Goal: Task Accomplishment & Management: Use online tool/utility

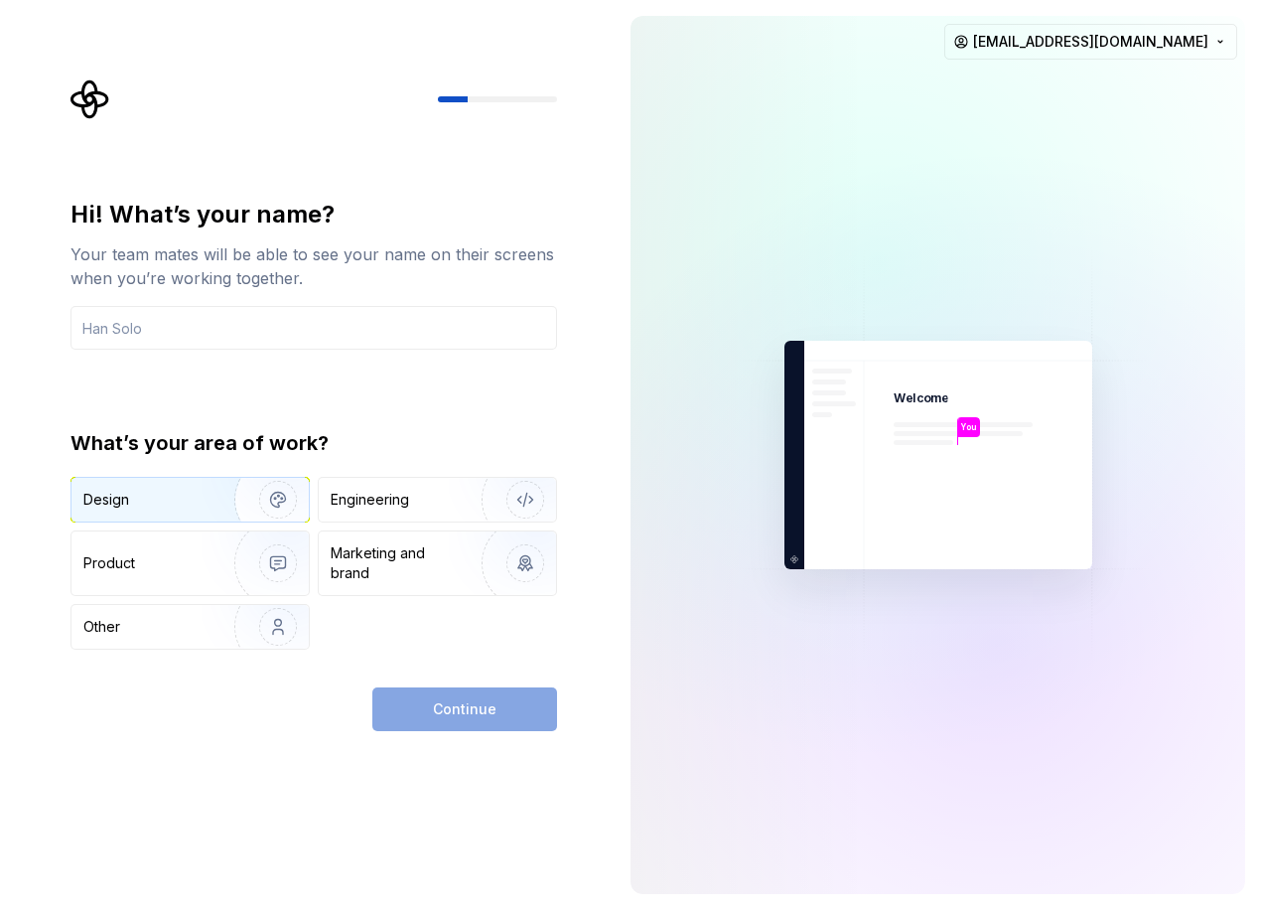
click at [216, 516] on img "button" at bounding box center [265, 499] width 127 height 133
click at [464, 710] on div "Continue" at bounding box center [464, 709] width 185 height 44
click at [342, 515] on div "Engineering" at bounding box center [437, 500] width 237 height 44
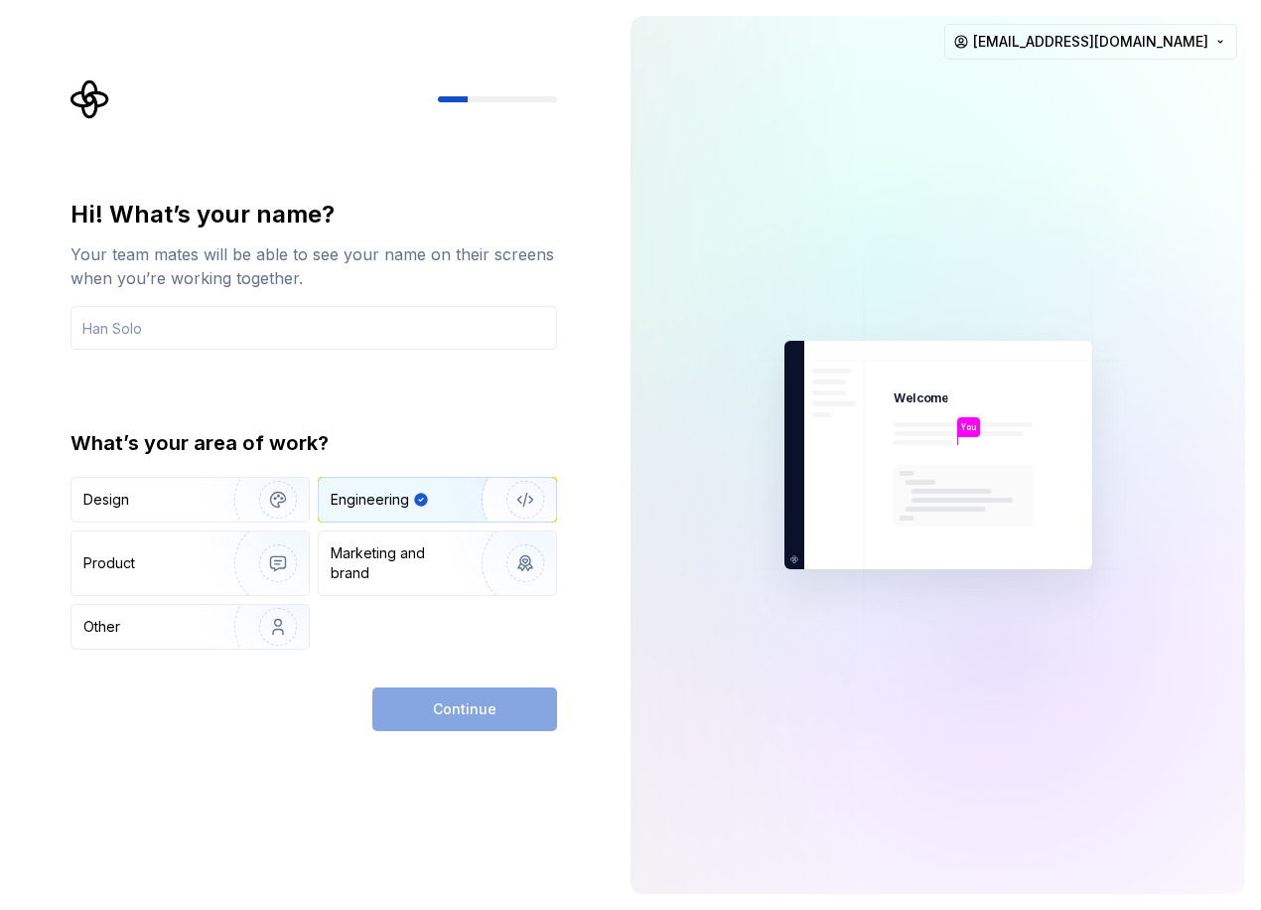
click at [205, 472] on div "What’s your area of work? Design Engineering Product Marketing and brand Other" at bounding box center [314, 539] width 487 height 220
drag, startPoint x: 181, startPoint y: 483, endPoint x: 180, endPoint y: 458, distance: 24.8
click at [181, 482] on div "Design" at bounding box center [190, 500] width 237 height 44
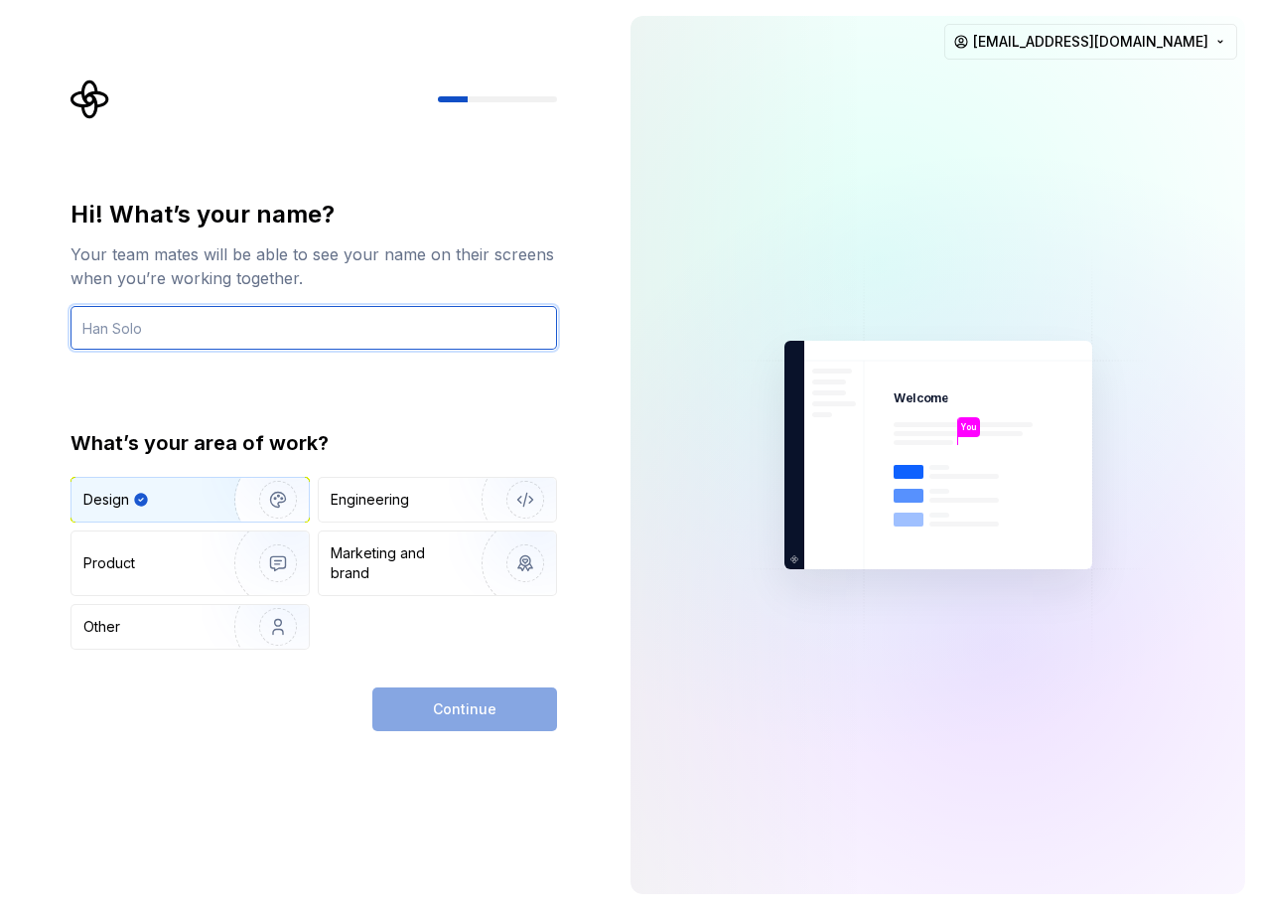
click at [192, 342] on input "text" at bounding box center [314, 328] width 487 height 44
type input "B"
type input "P"
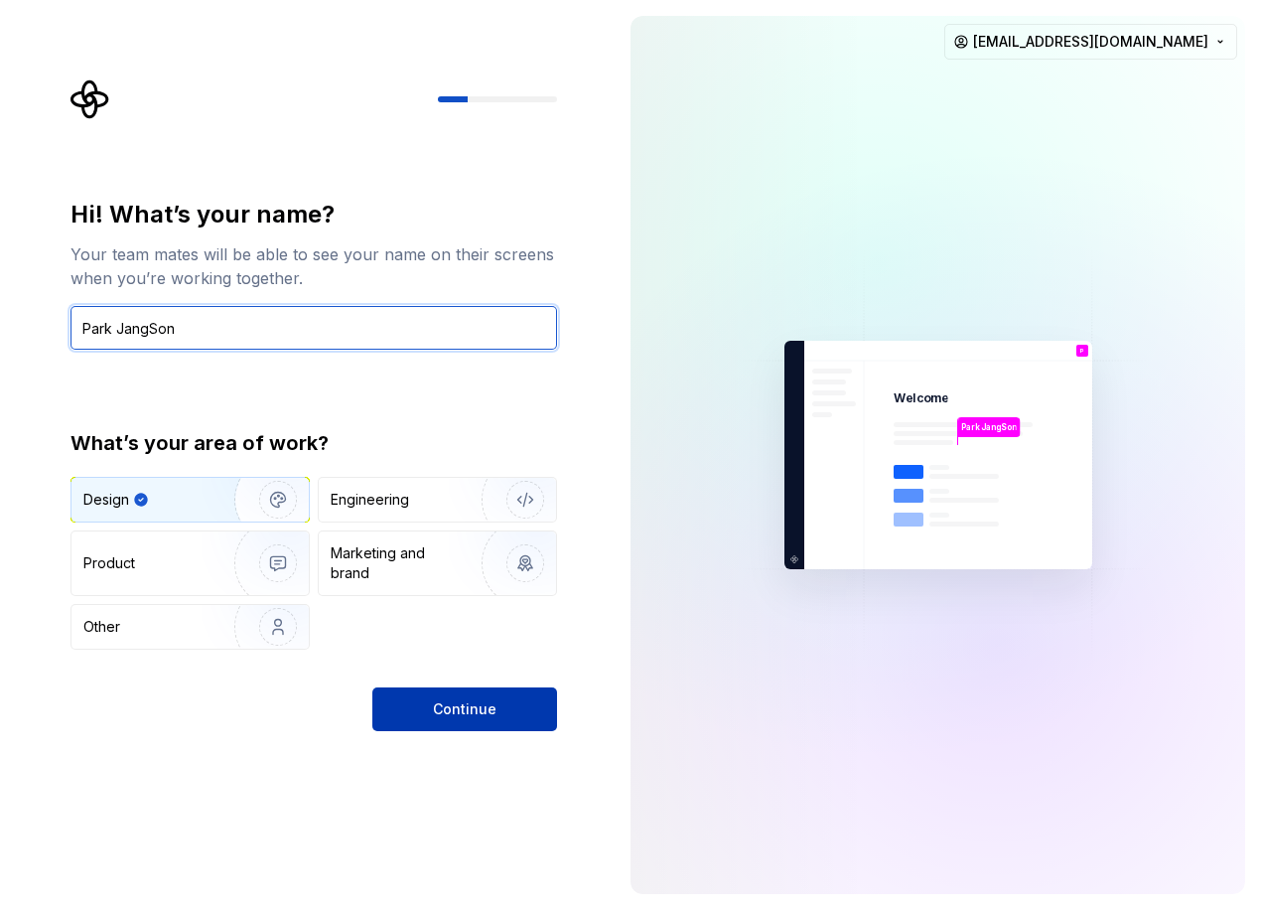
type input "Park JangSon"
click at [403, 694] on button "Continue" at bounding box center [464, 709] width 185 height 44
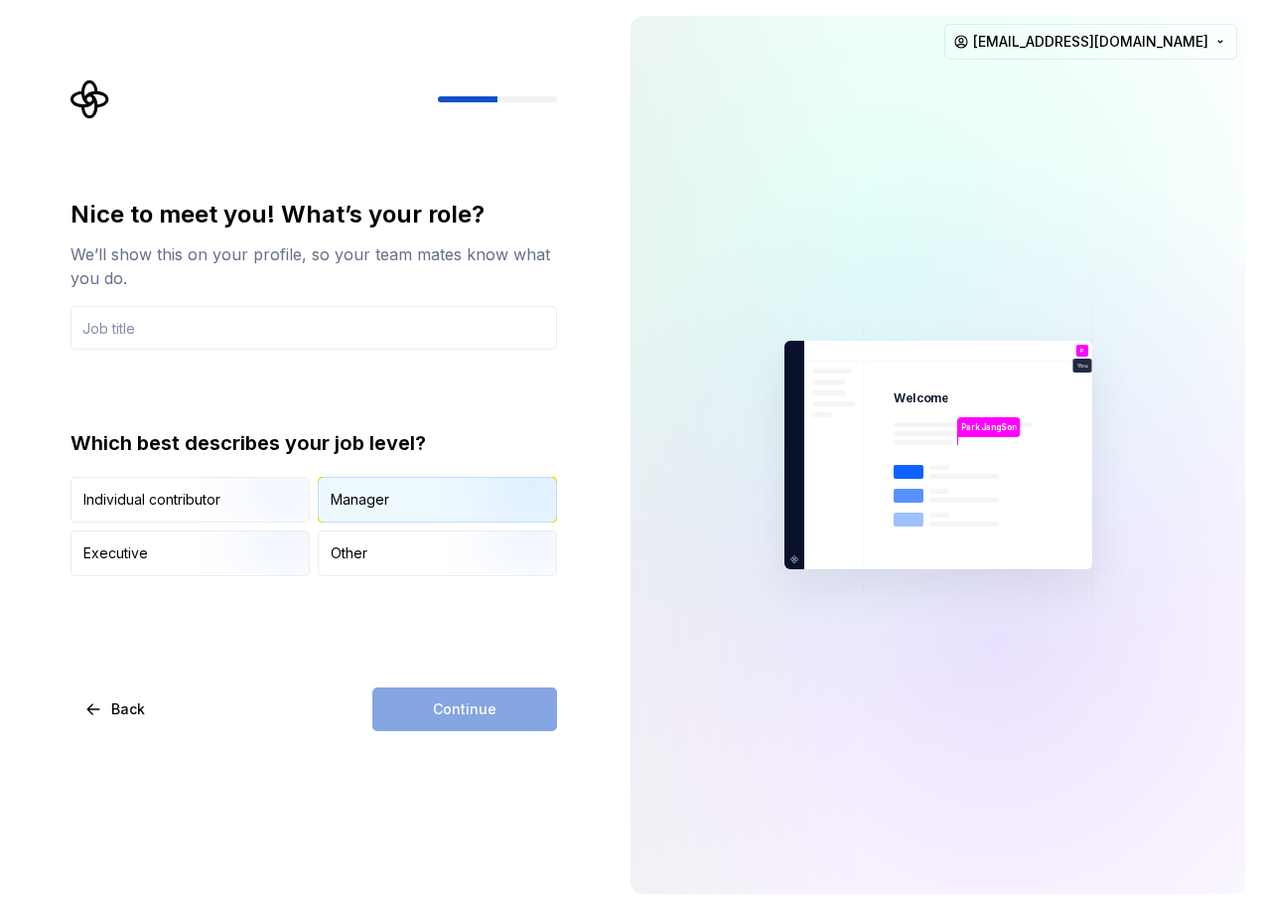
click at [405, 502] on div "Manager" at bounding box center [437, 500] width 237 height 44
click at [474, 715] on div "Continue" at bounding box center [464, 709] width 185 height 44
click at [139, 484] on div "Individual contributor" at bounding box center [190, 500] width 237 height 44
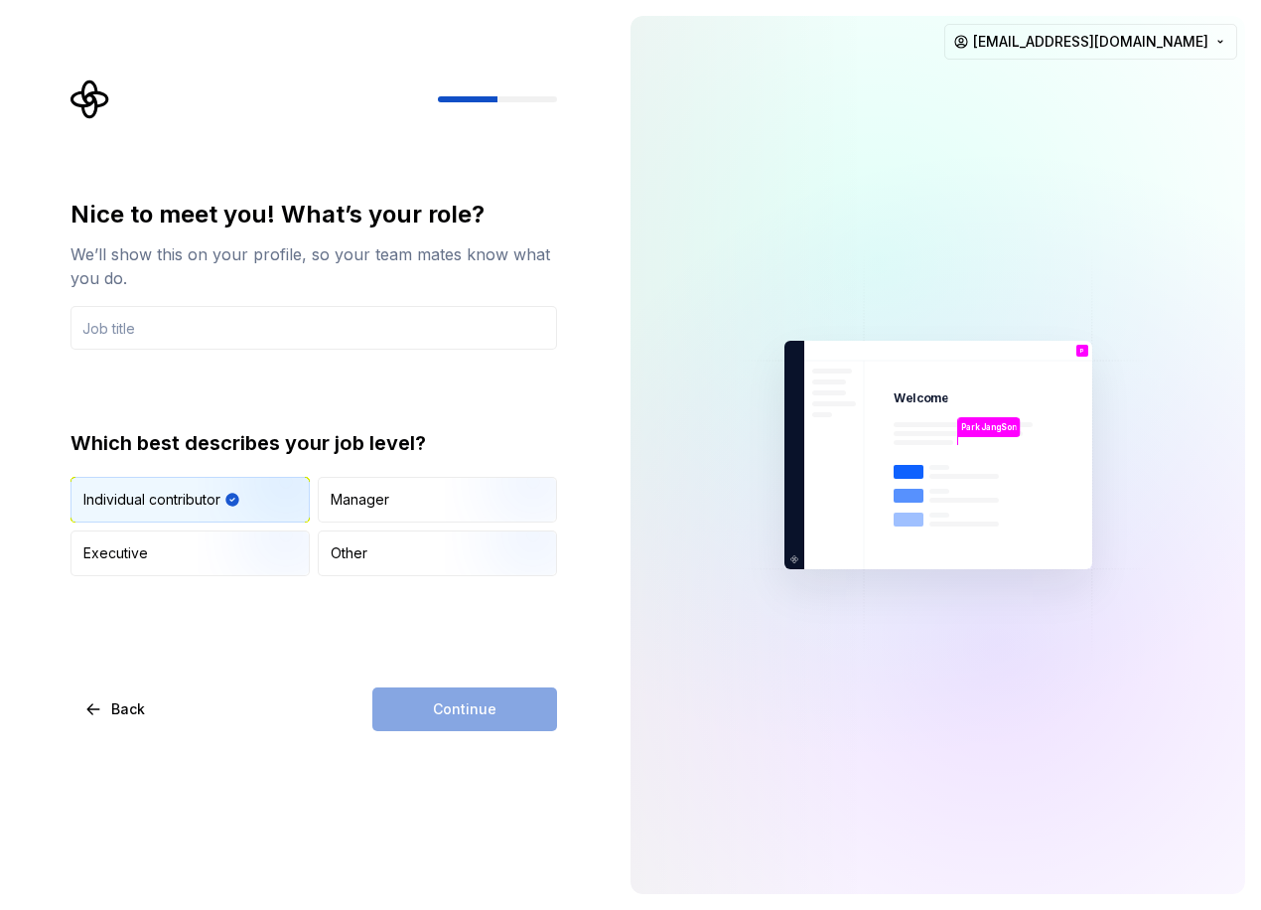
click at [482, 701] on div "Continue" at bounding box center [464, 709] width 185 height 44
click at [251, 319] on input "text" at bounding box center [314, 328] width 487 height 44
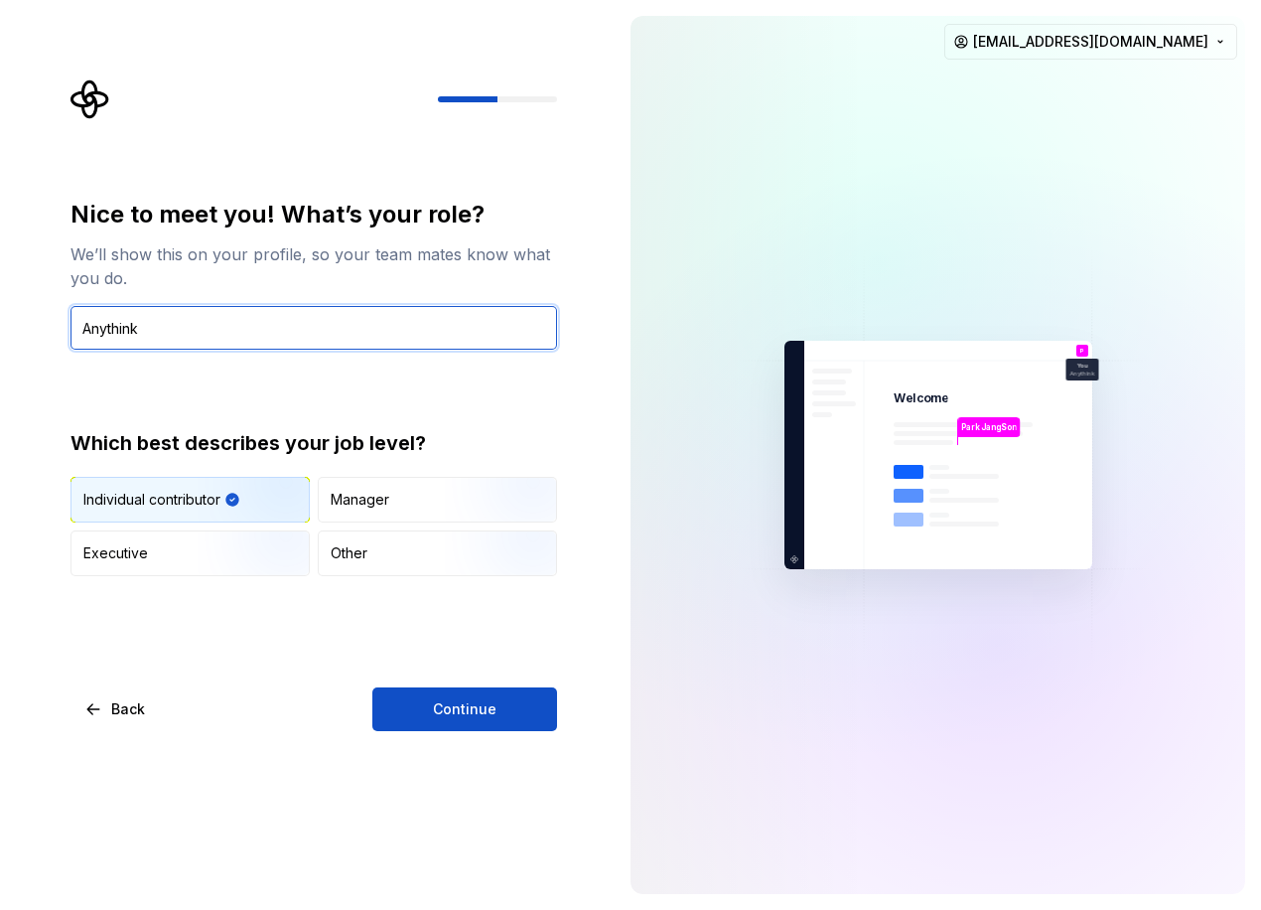
type input "Anythink"
click at [501, 741] on div "Nice to meet you! What’s your role? We’ll show this on your profile, so your te…" at bounding box center [307, 455] width 615 height 910
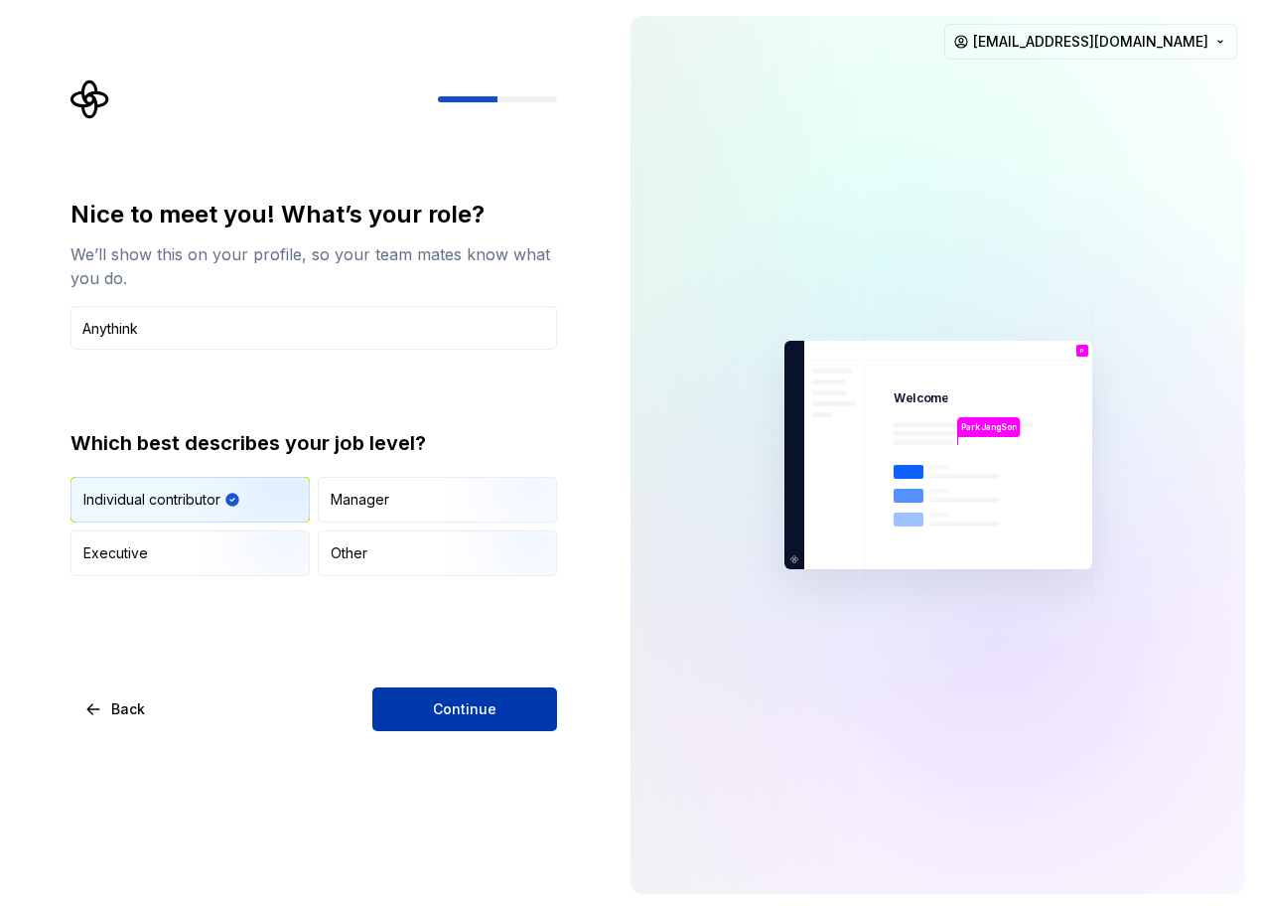
click at [504, 718] on button "Continue" at bounding box center [464, 709] width 185 height 44
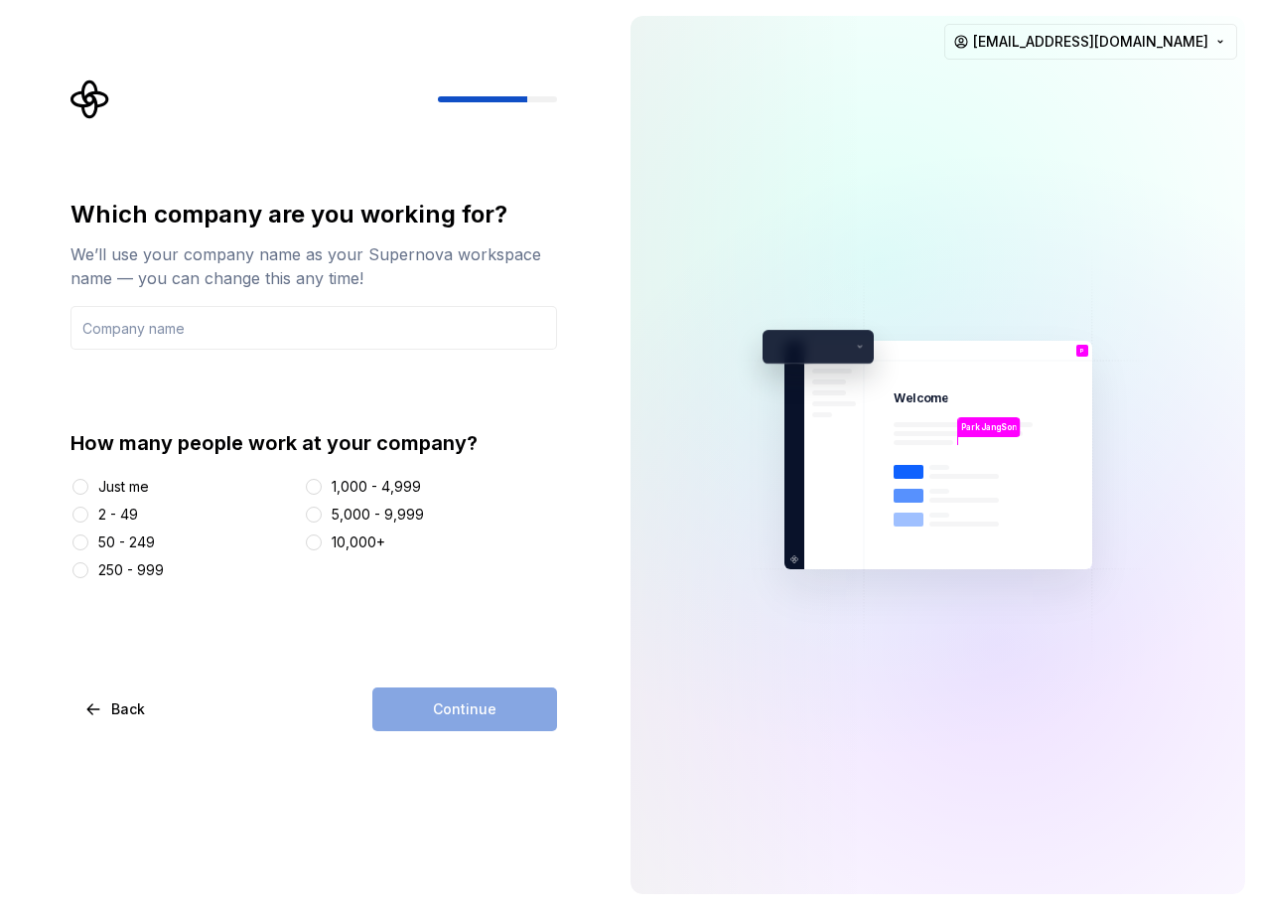
click at [118, 491] on div "Just me" at bounding box center [123, 487] width 51 height 20
click at [88, 491] on button "Just me" at bounding box center [80, 487] width 16 height 16
click at [442, 684] on div "Which company are you working for? We’ll use your company name as your Supernov…" at bounding box center [314, 465] width 487 height 532
click at [449, 706] on div "Continue" at bounding box center [464, 709] width 185 height 44
click at [237, 325] on input "text" at bounding box center [314, 328] width 487 height 44
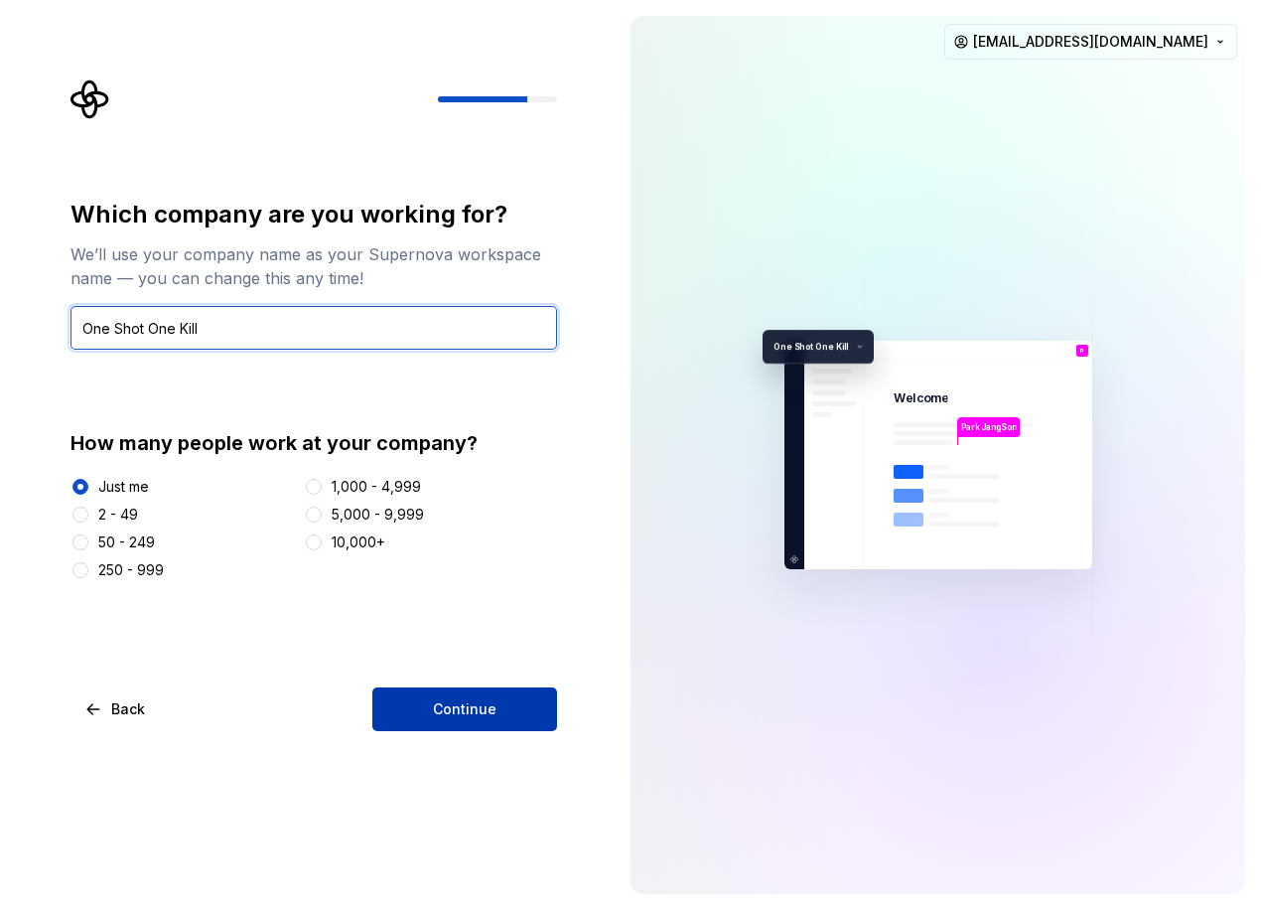
type input "One Shot One Kill"
click at [392, 700] on button "Continue" at bounding box center [464, 709] width 185 height 44
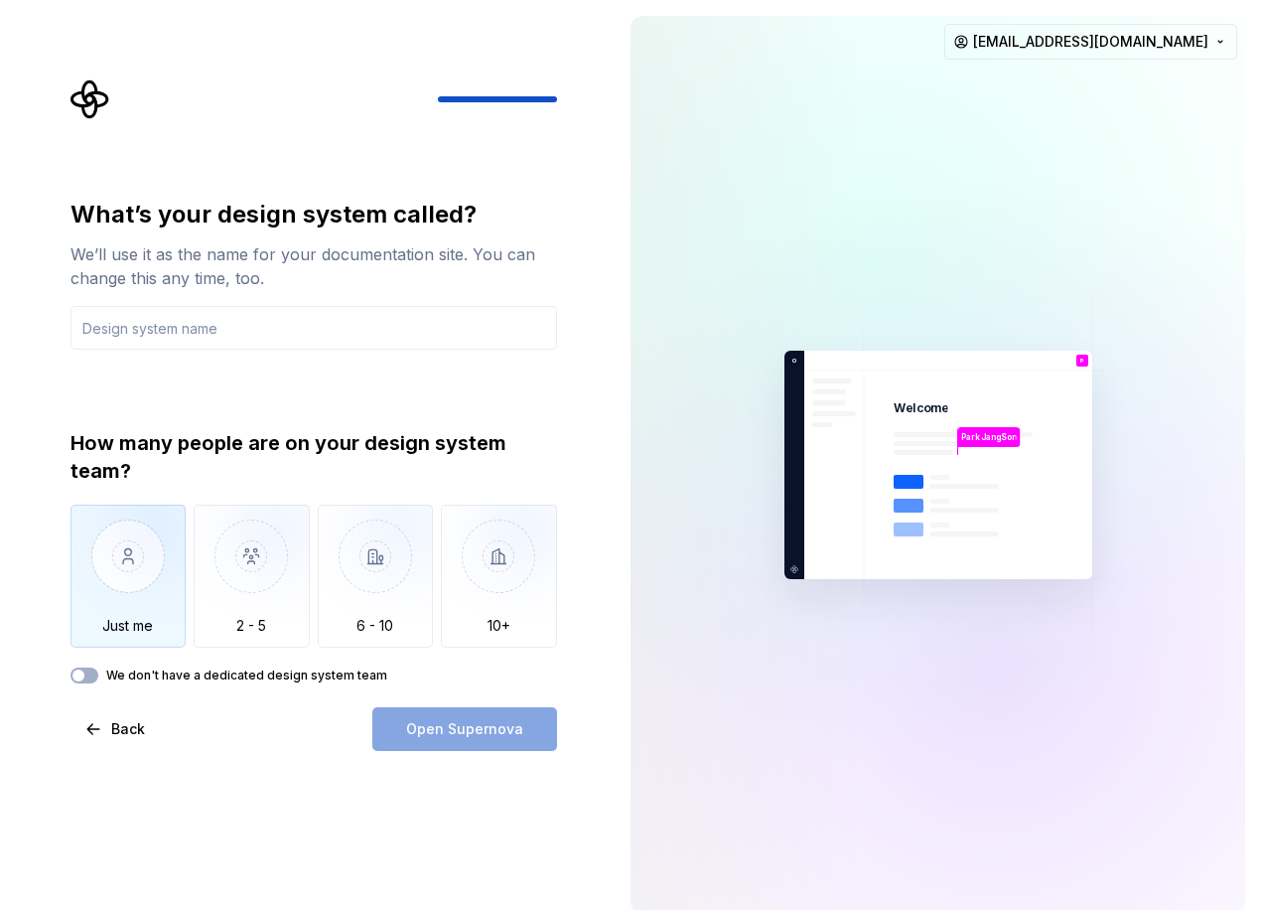
click at [110, 542] on img "button" at bounding box center [129, 571] width 116 height 133
click at [229, 321] on input "text" at bounding box center [314, 328] width 487 height 44
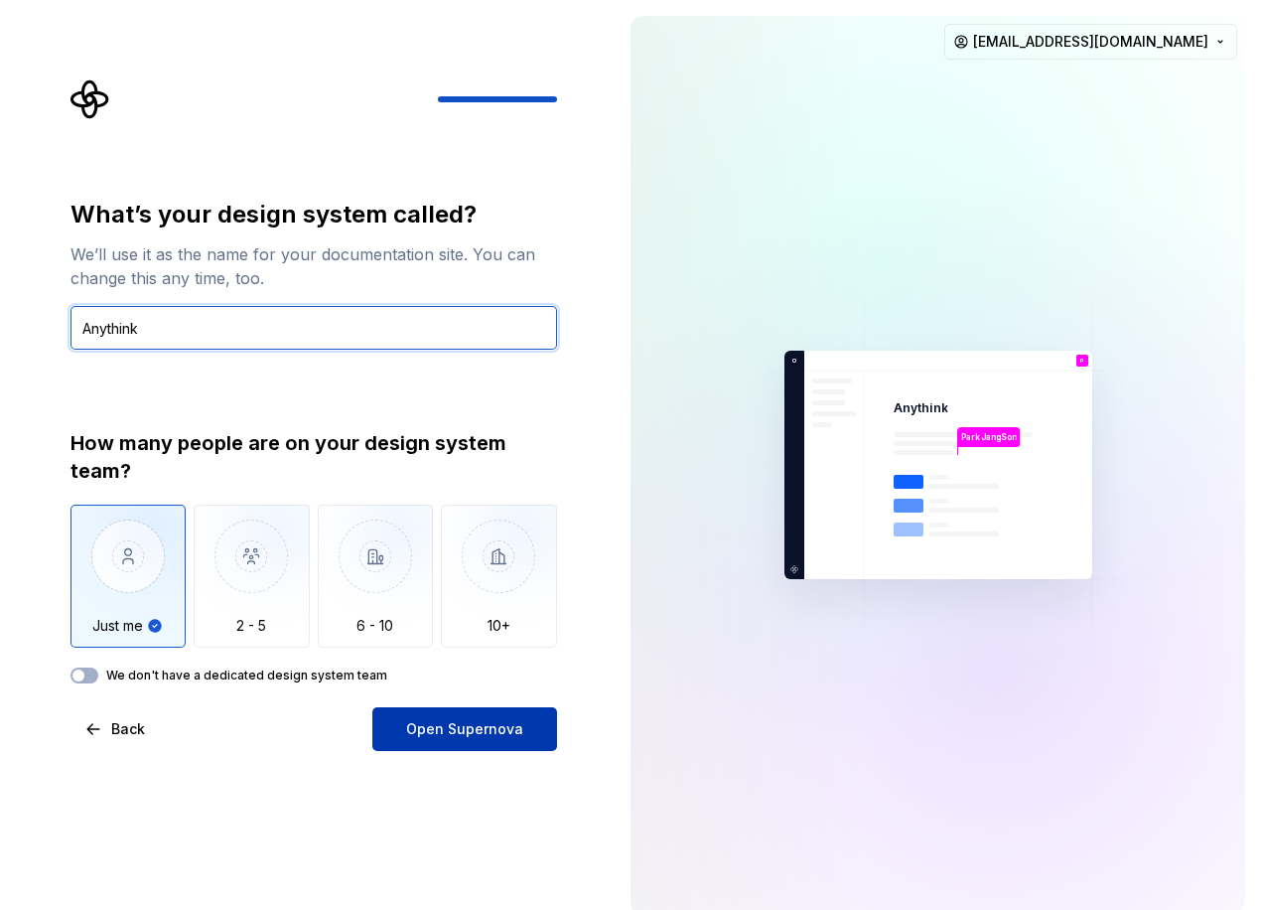
type input "Anythink"
click at [488, 744] on button "Open Supernova" at bounding box center [464, 729] width 185 height 44
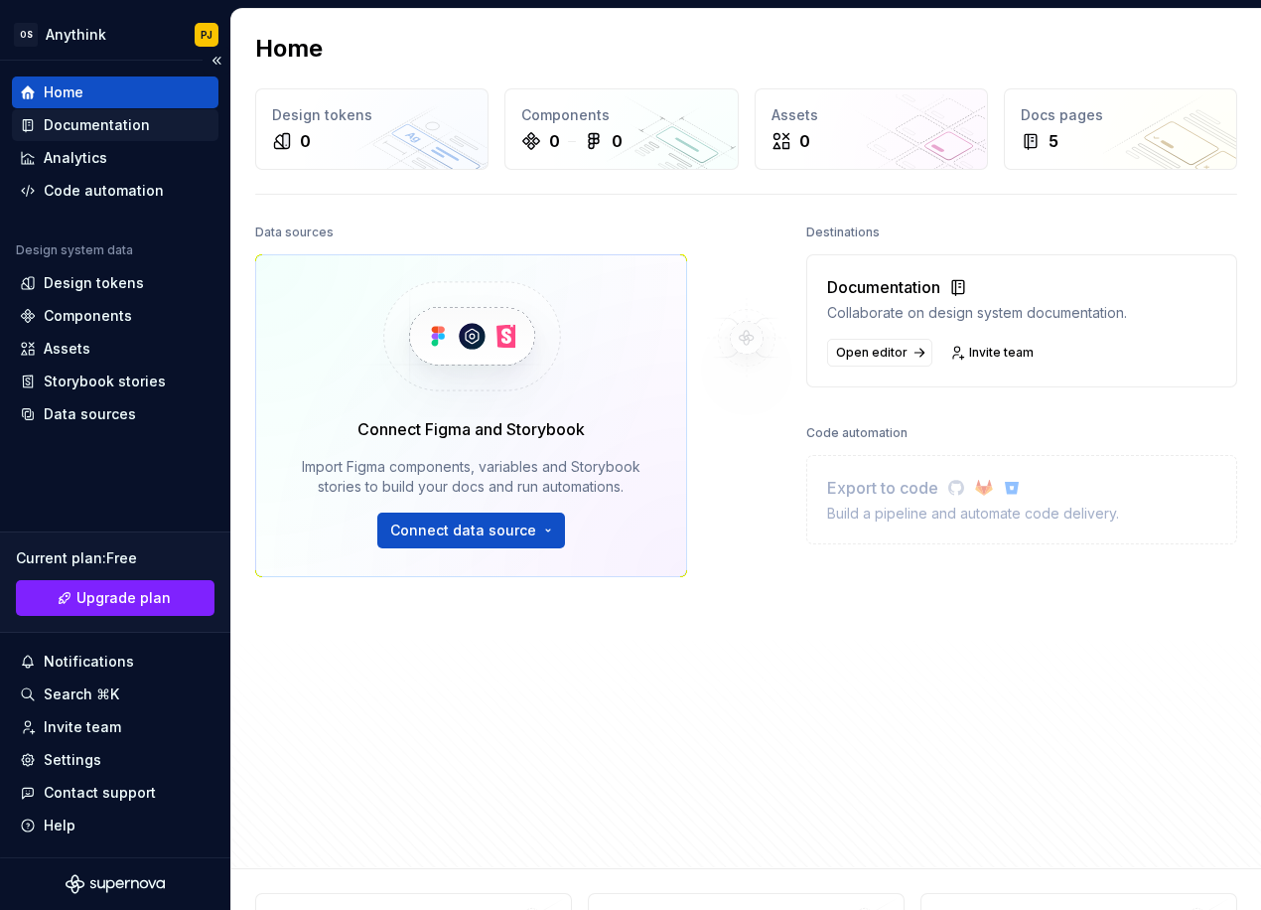
click at [118, 136] on div "Documentation" at bounding box center [115, 125] width 207 height 32
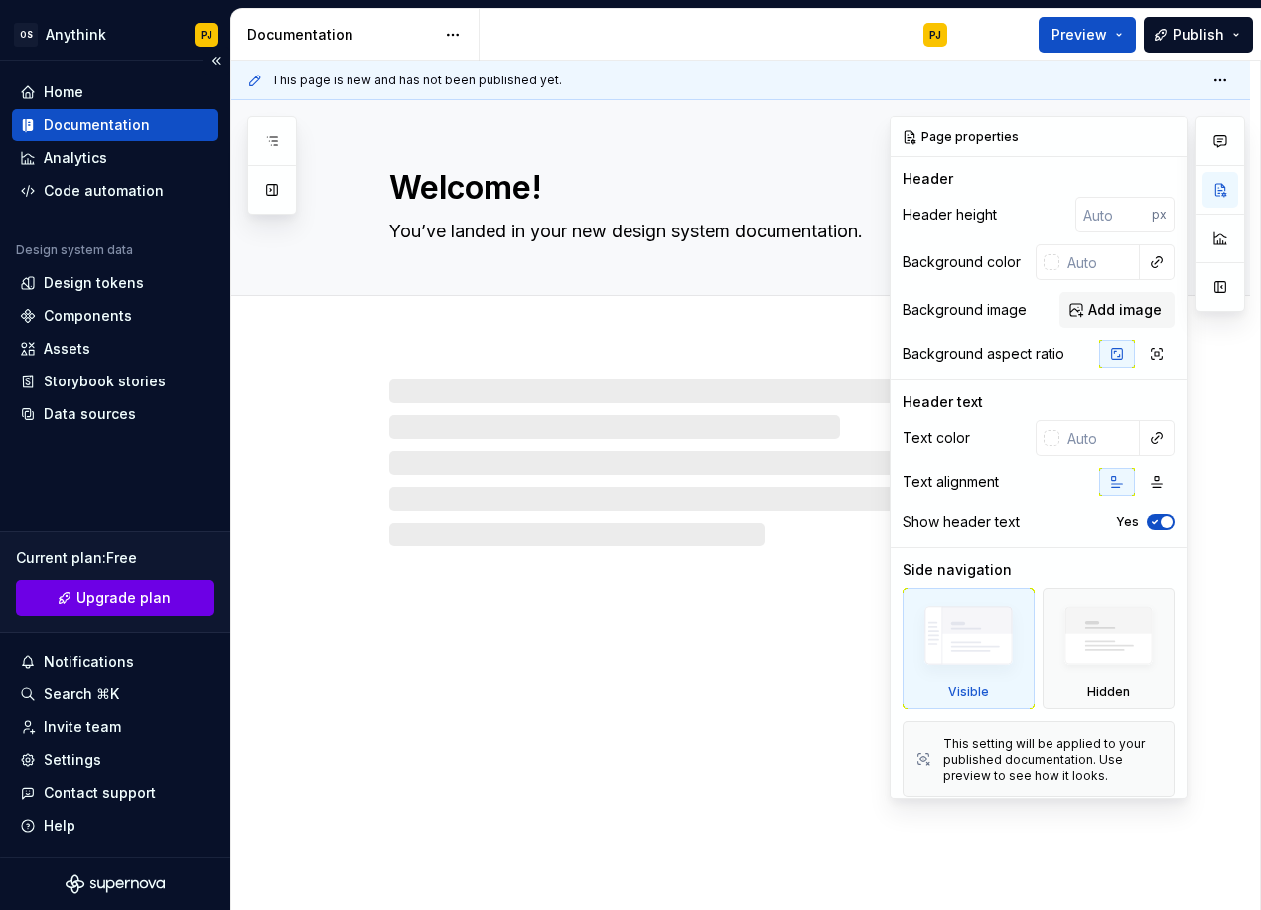
click at [138, 596] on span "Upgrade plan" at bounding box center [123, 598] width 94 height 20
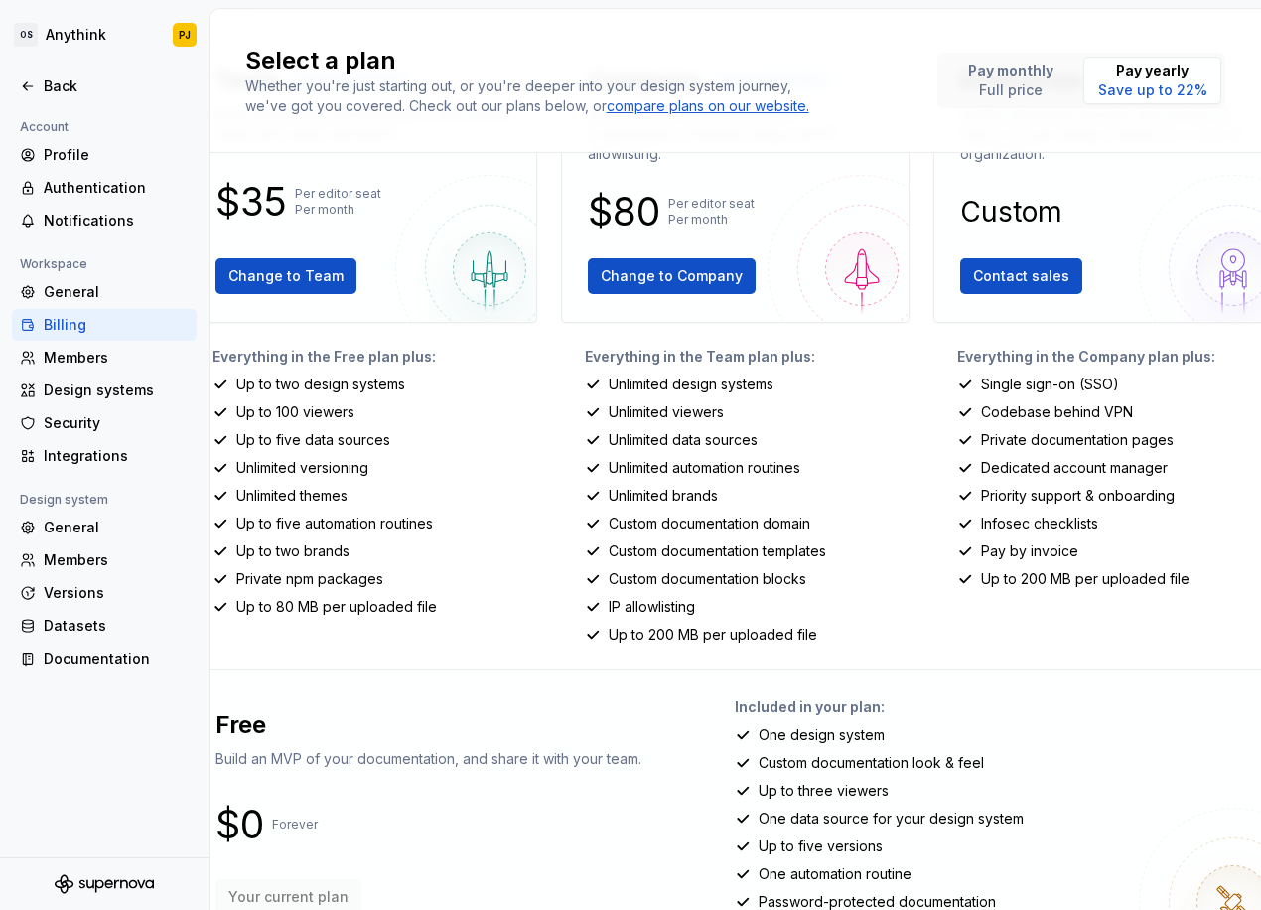
scroll to position [233, 0]
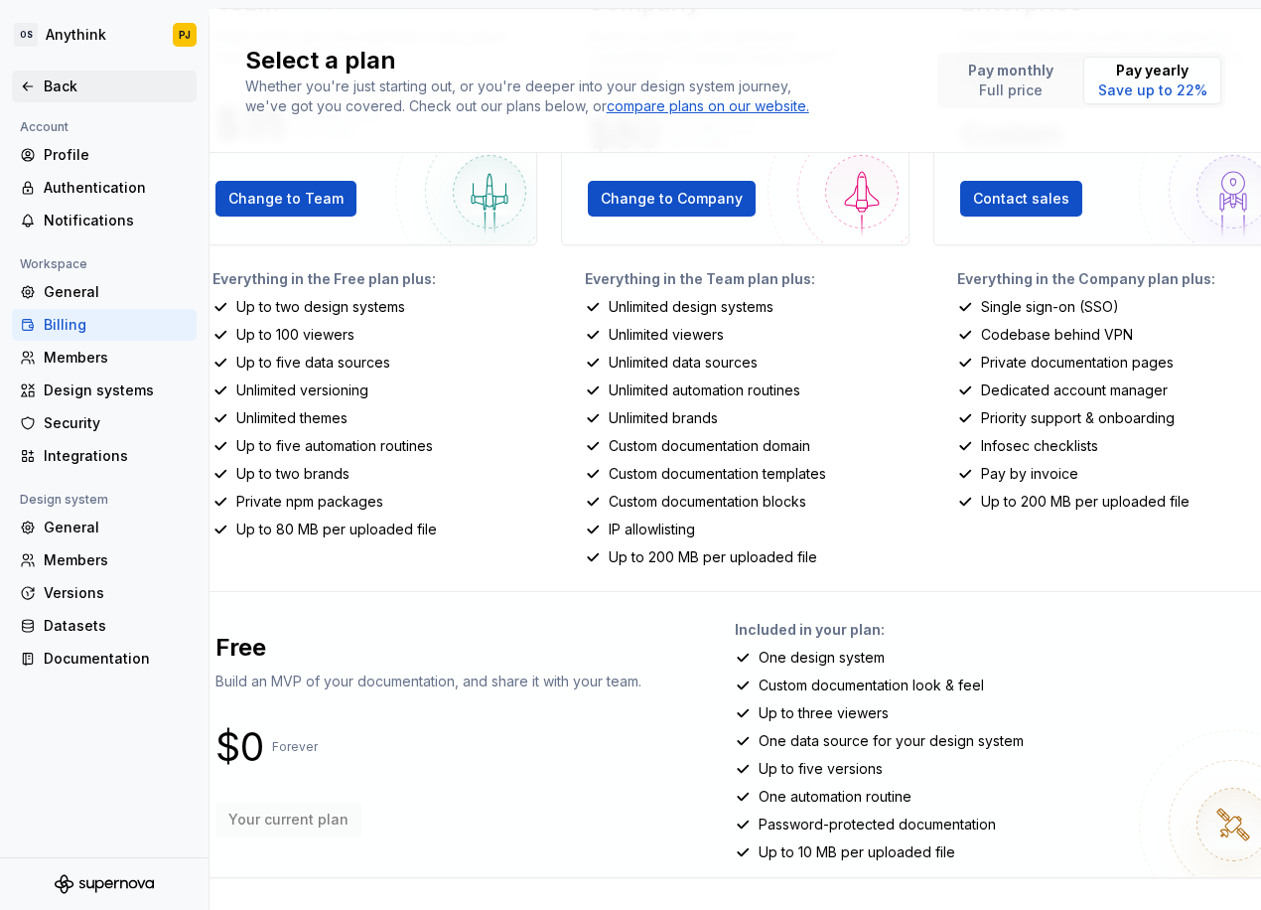
click at [24, 85] on icon at bounding box center [27, 86] width 9 height 8
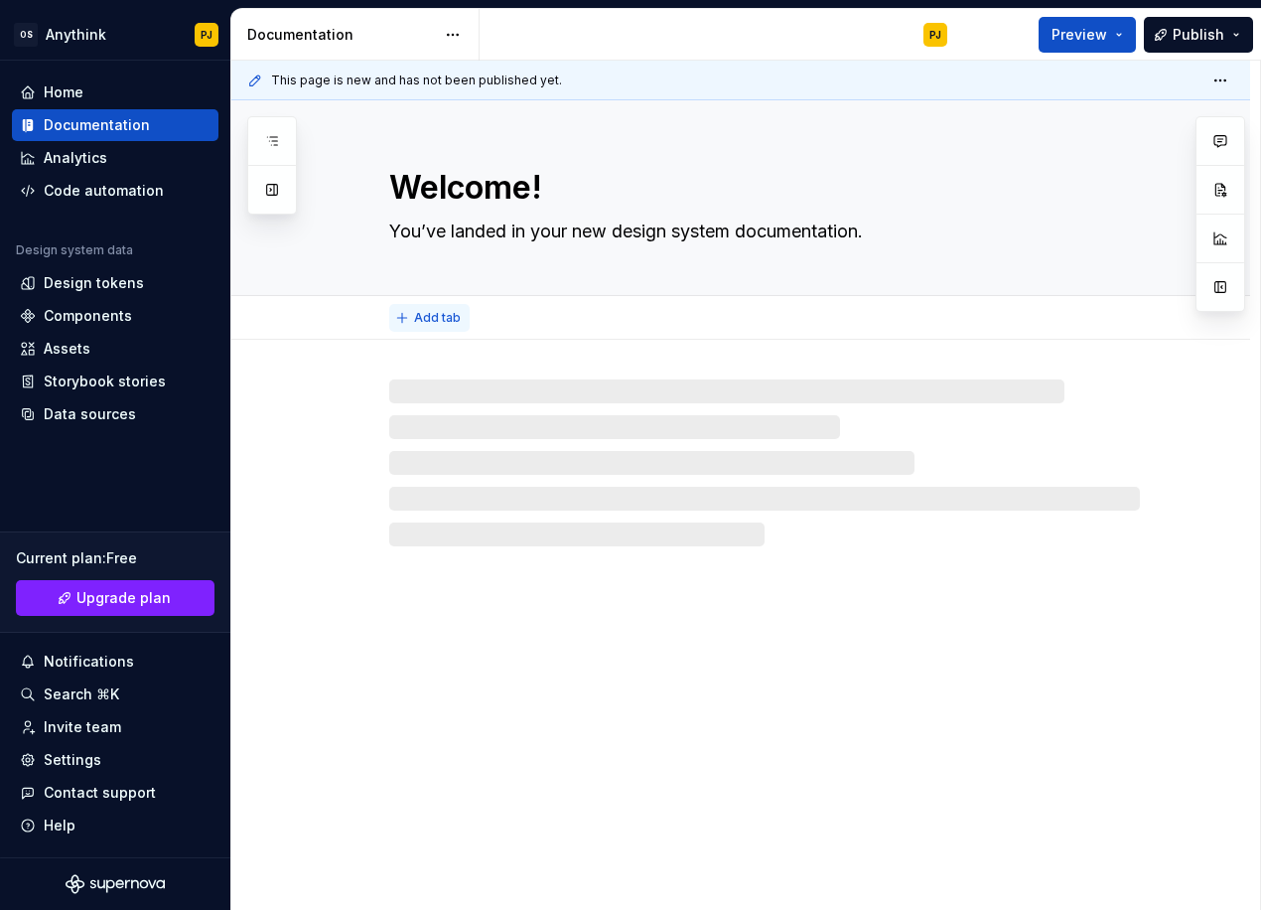
click at [430, 325] on span "Add tab" at bounding box center [437, 318] width 47 height 16
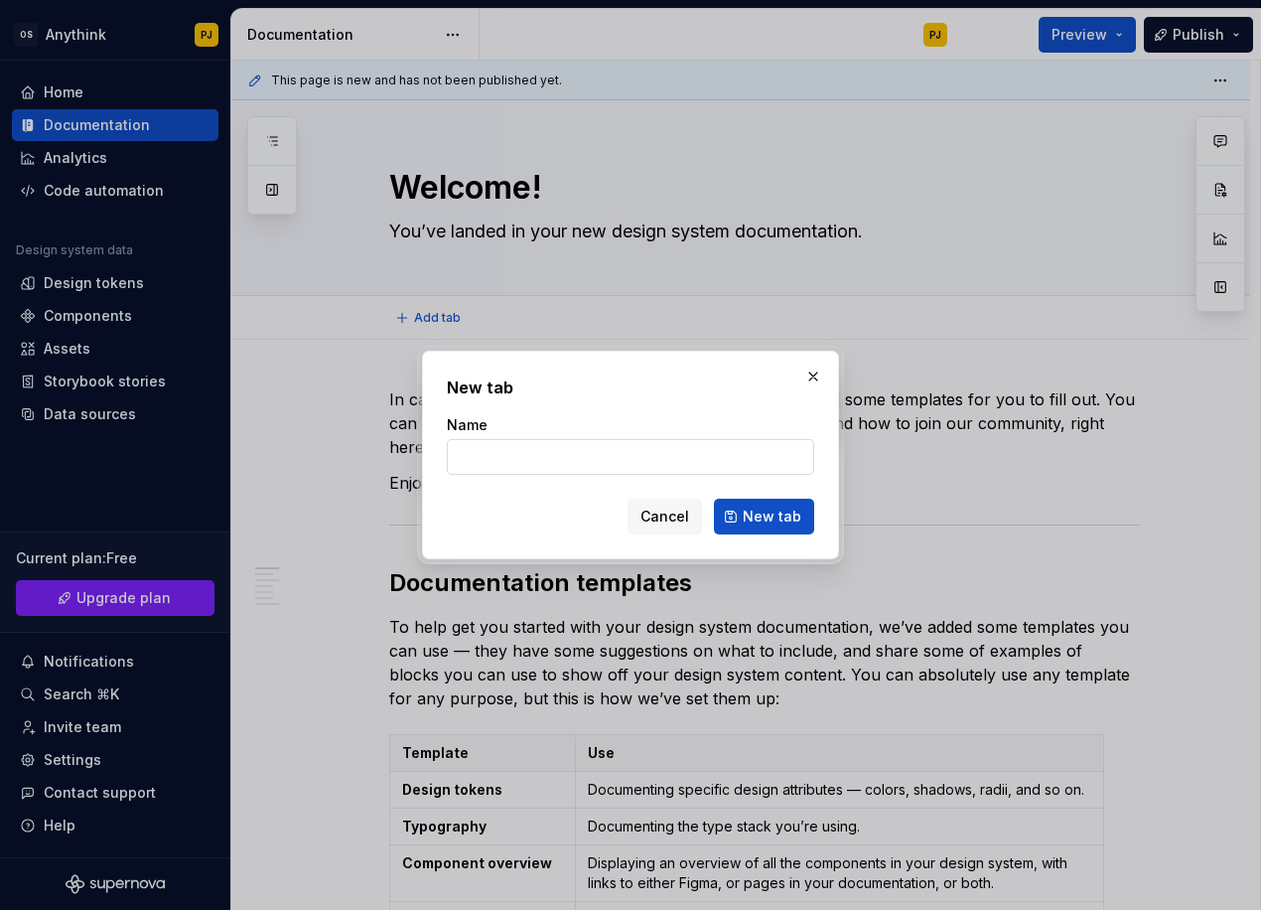
type textarea "*"
type input "one"
click button "New tab" at bounding box center [764, 517] width 100 height 36
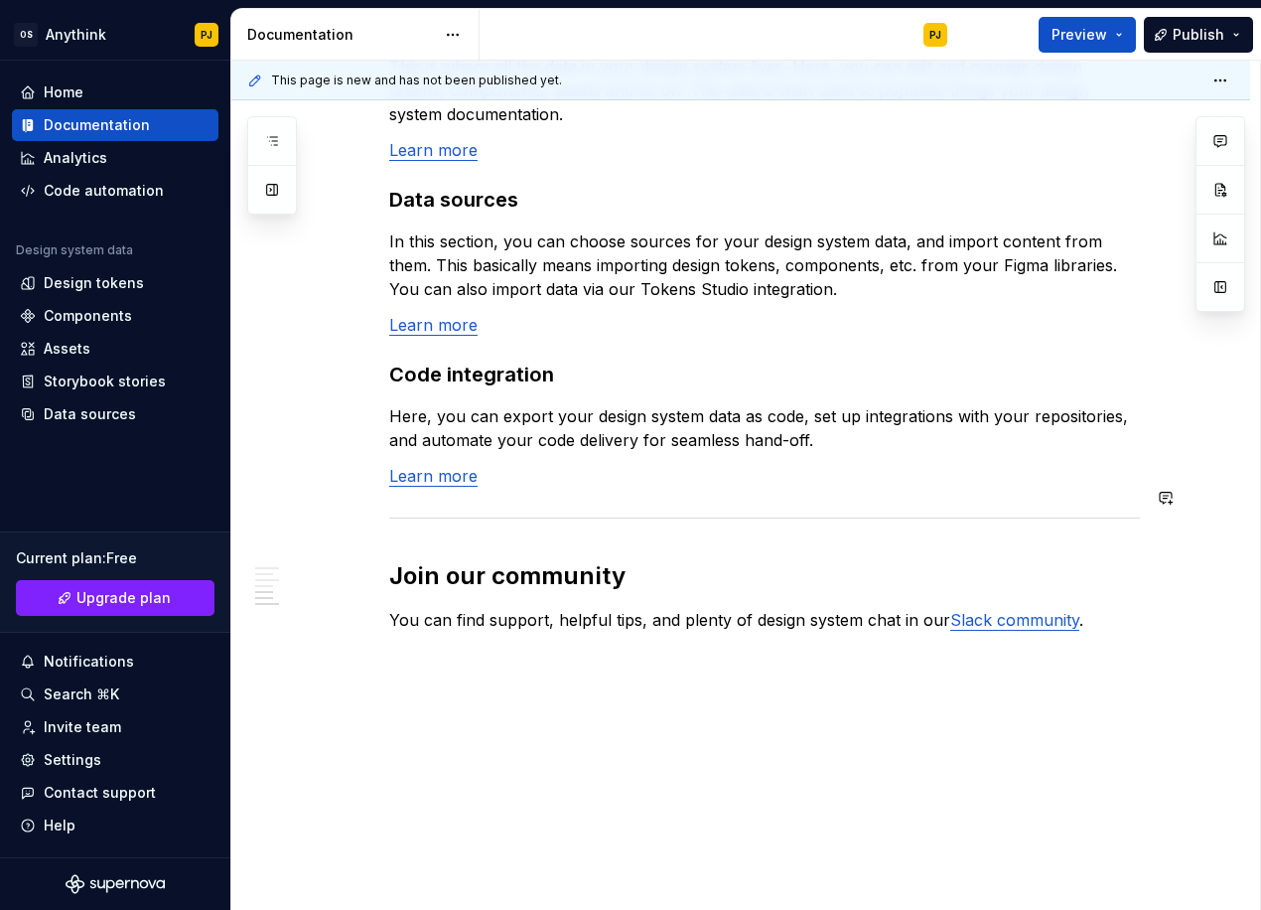
scroll to position [1541, 0]
click at [88, 162] on div "Analytics" at bounding box center [76, 158] width 64 height 20
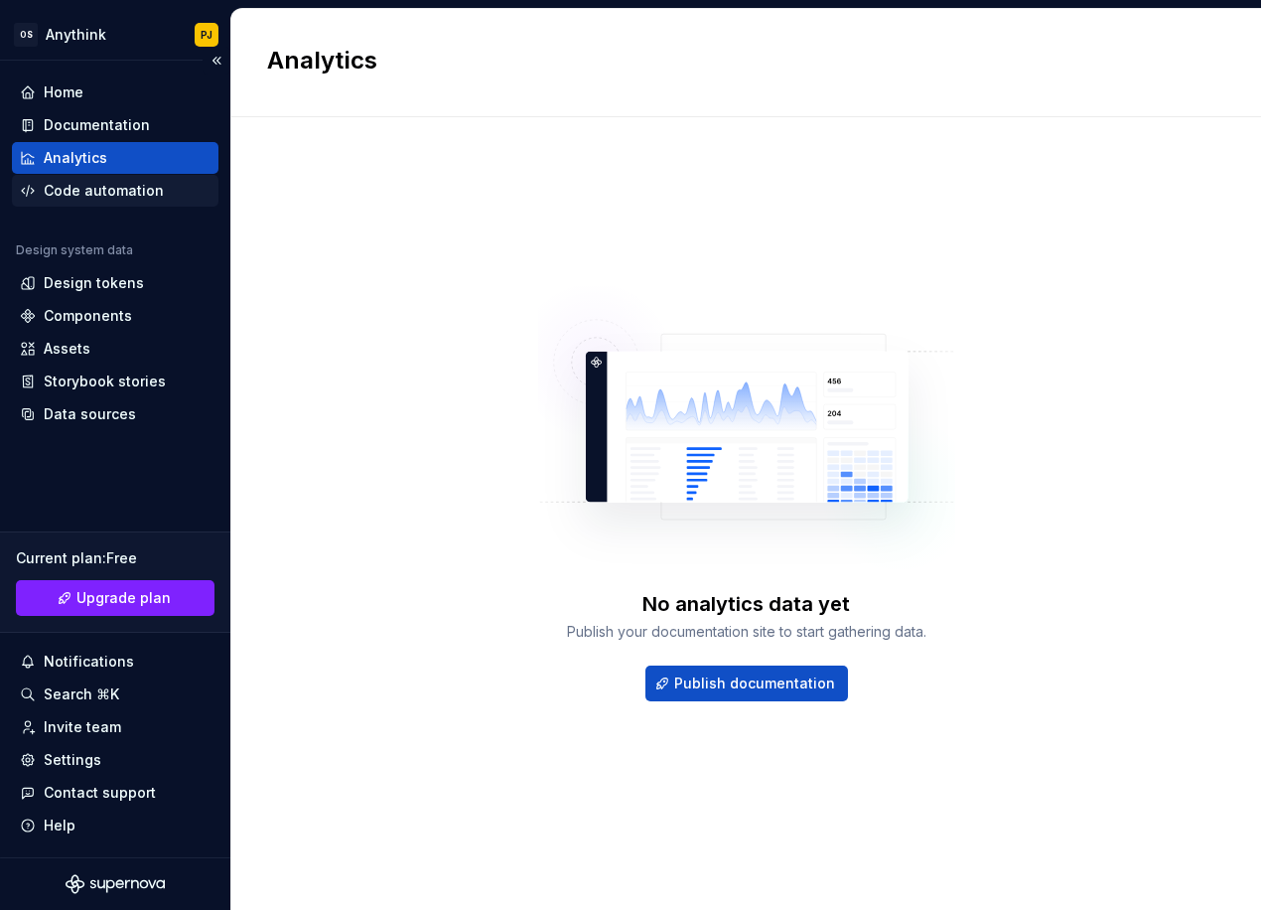
click at [103, 181] on div "Code automation" at bounding box center [104, 191] width 120 height 20
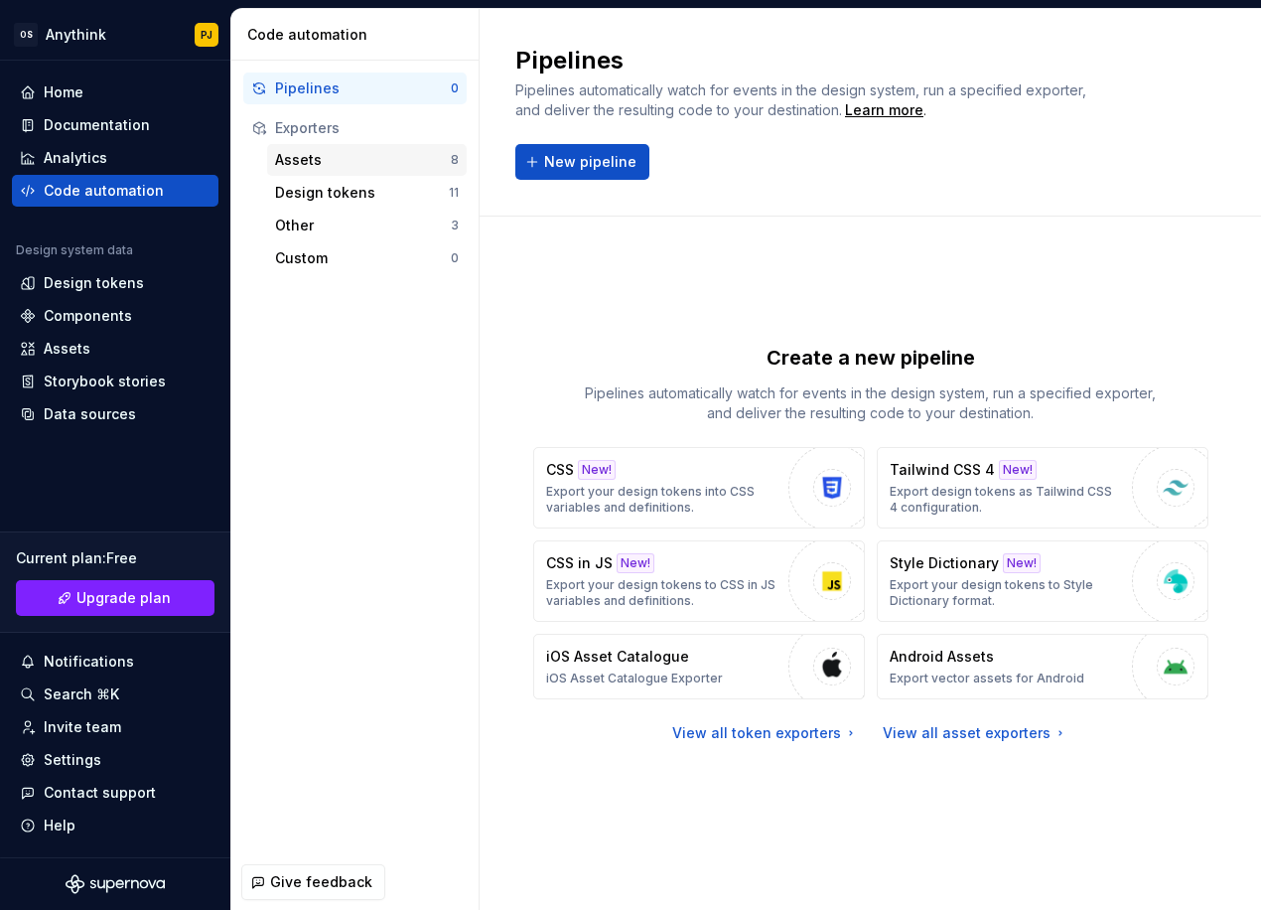
click at [350, 162] on div "Assets" at bounding box center [363, 160] width 176 height 20
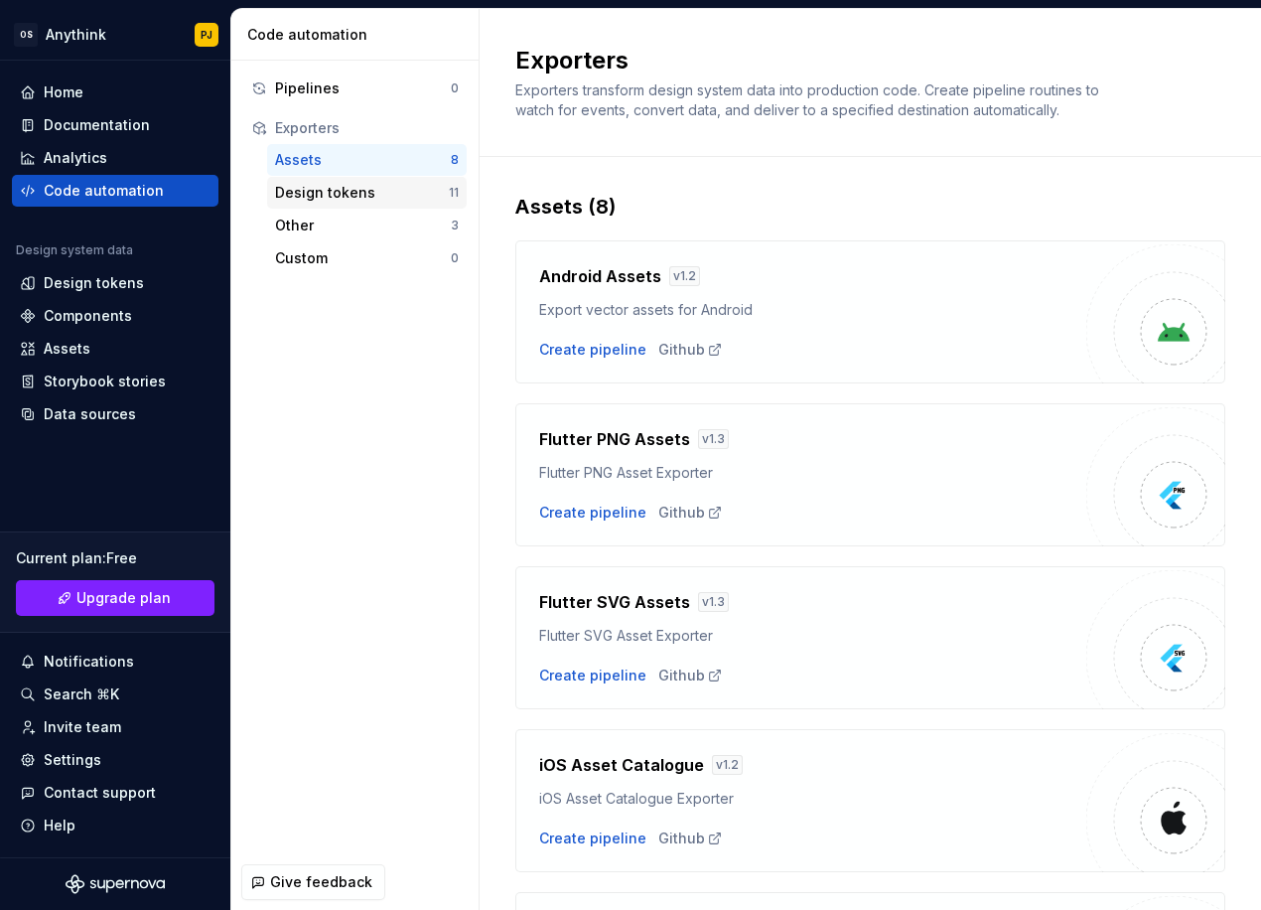
click at [339, 191] on div "Design tokens" at bounding box center [362, 193] width 174 height 20
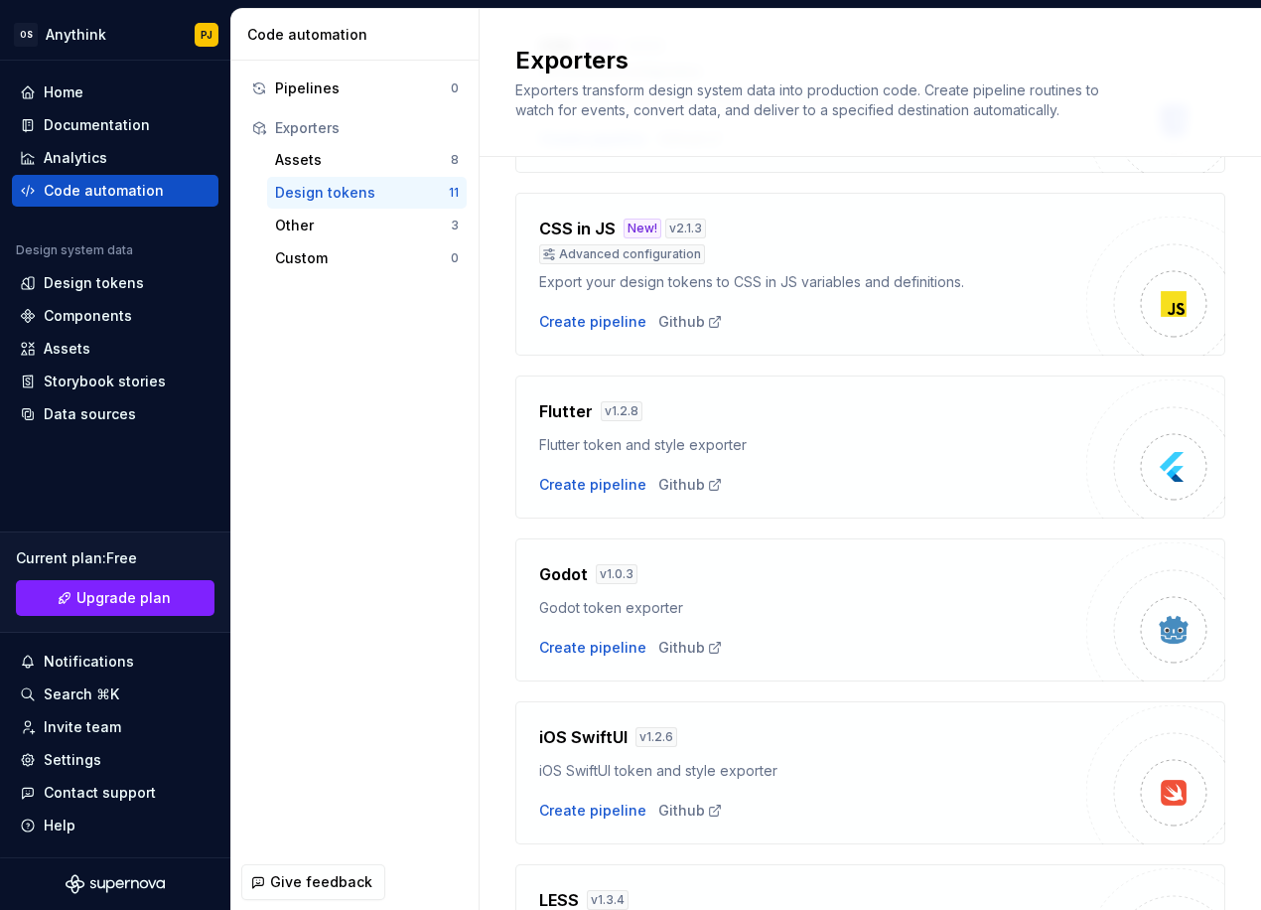
scroll to position [395, 0]
click at [571, 476] on div "Create pipeline" at bounding box center [592, 483] width 107 height 20
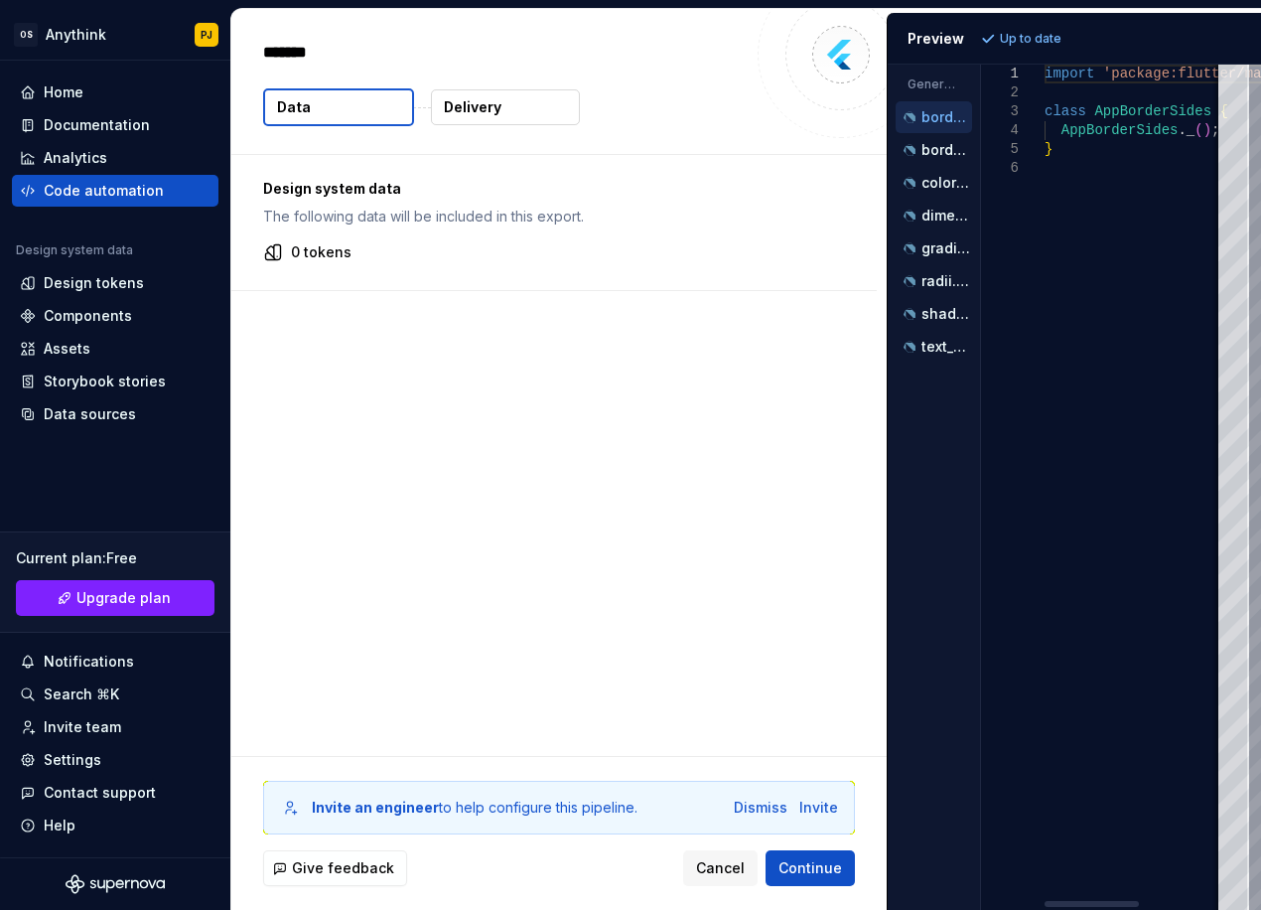
type textarea "*"
click at [923, 146] on p "borders.dart" at bounding box center [947, 150] width 51 height 16
click at [921, 119] on div "border_sides.dart" at bounding box center [936, 117] width 72 height 20
click at [920, 162] on div "borders.dart" at bounding box center [934, 150] width 76 height 32
click at [920, 213] on div "dimensions.dart" at bounding box center [936, 216] width 72 height 20
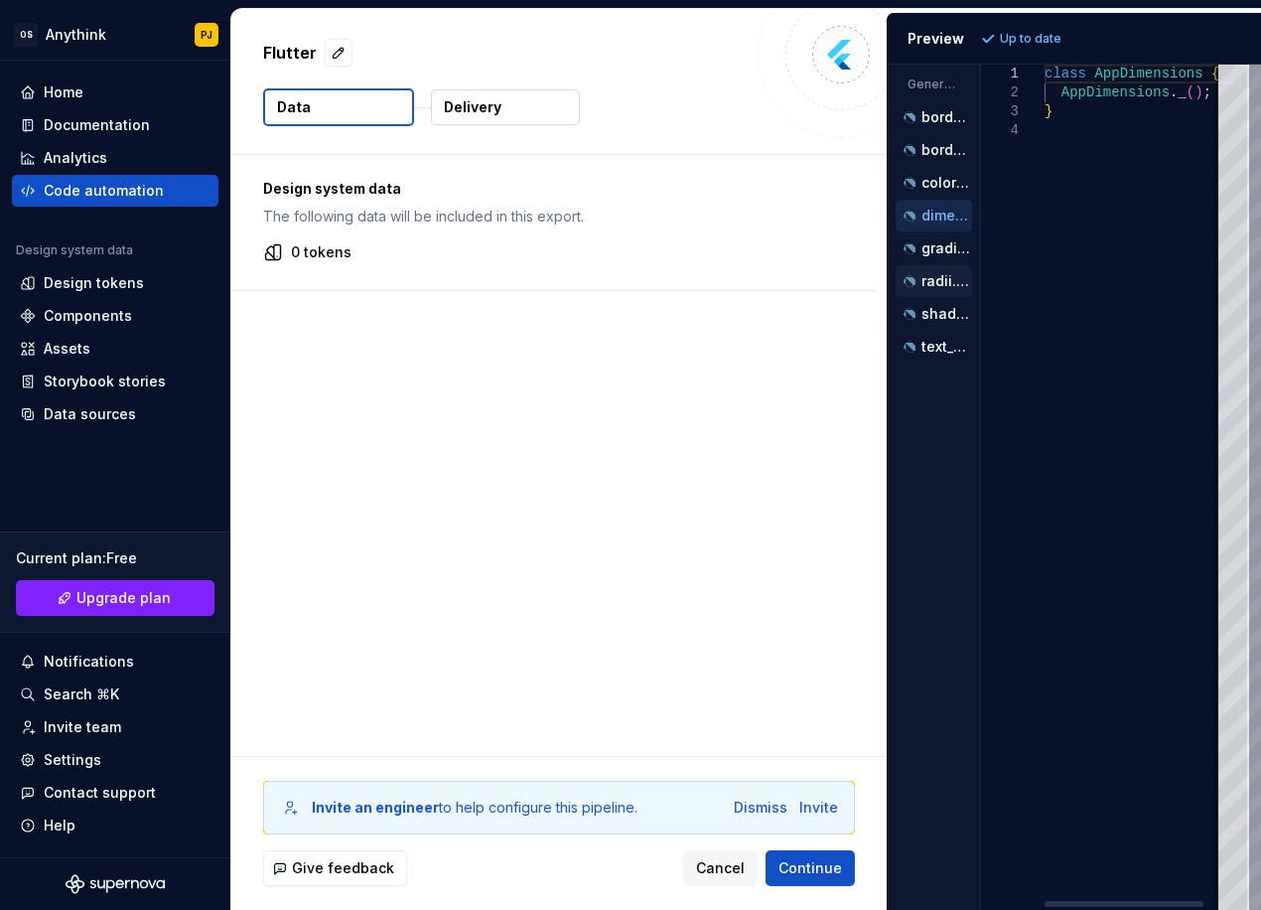
click at [921, 276] on div "radii.dart" at bounding box center [936, 281] width 72 height 20
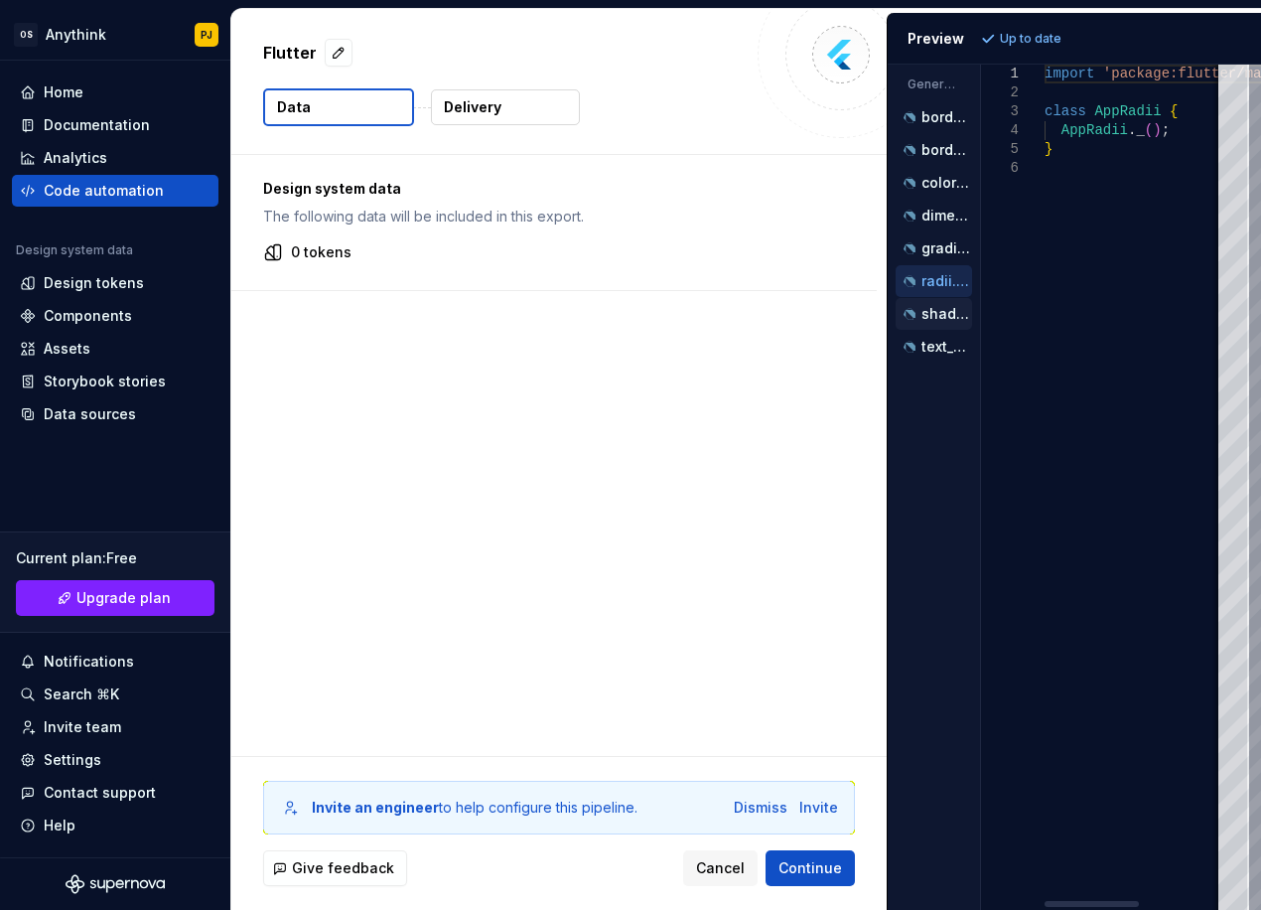
click at [922, 308] on p "shadows.dart" at bounding box center [947, 314] width 51 height 16
click at [921, 340] on div "text_styles.dart" at bounding box center [936, 347] width 72 height 20
type textarea "**********"
click at [809, 865] on span "Continue" at bounding box center [811, 868] width 64 height 20
